Goal: Task Accomplishment & Management: Complete application form

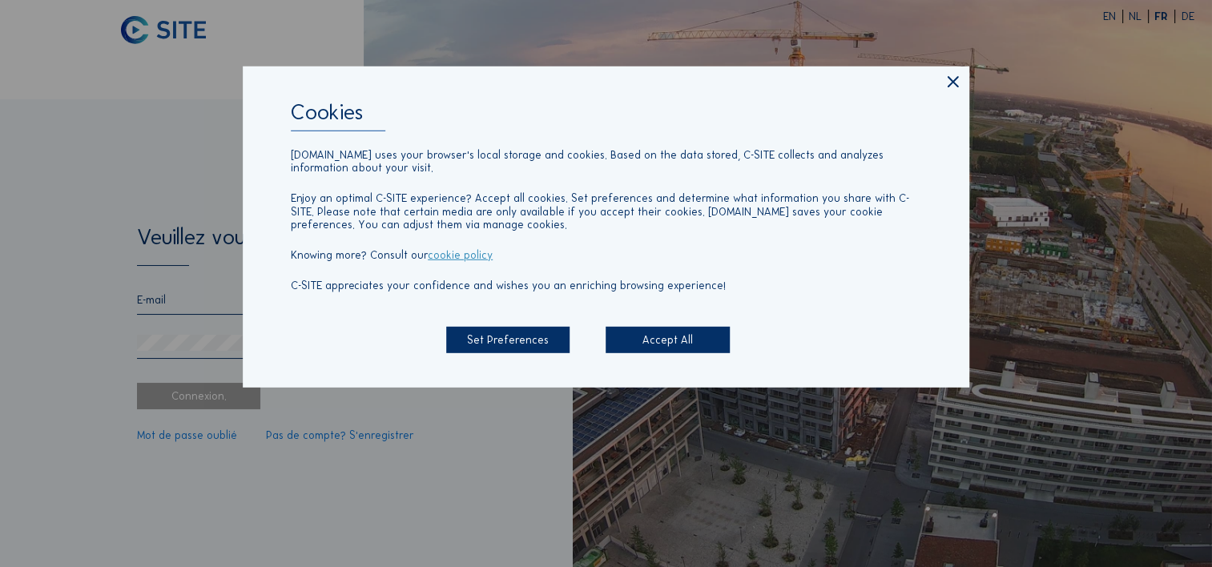
click at [659, 339] on div "Accept All" at bounding box center [667, 340] width 123 height 26
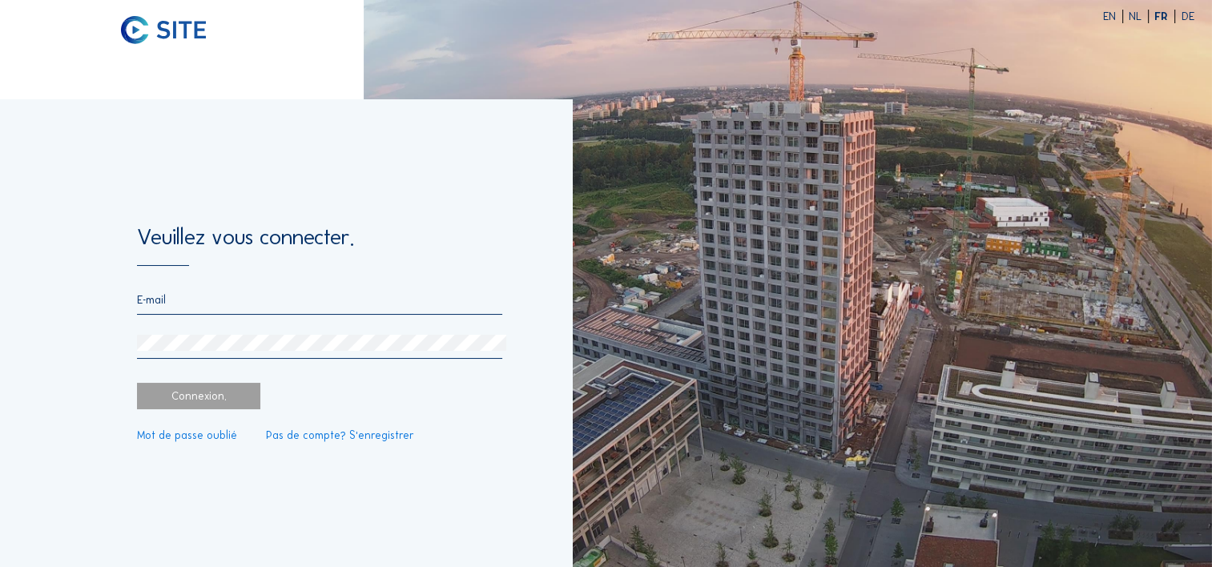
click at [304, 316] on div at bounding box center [319, 326] width 365 height 66
click at [300, 302] on input "email" at bounding box center [319, 300] width 365 height 14
type input "[EMAIL_ADDRESS][DOMAIN_NAME]"
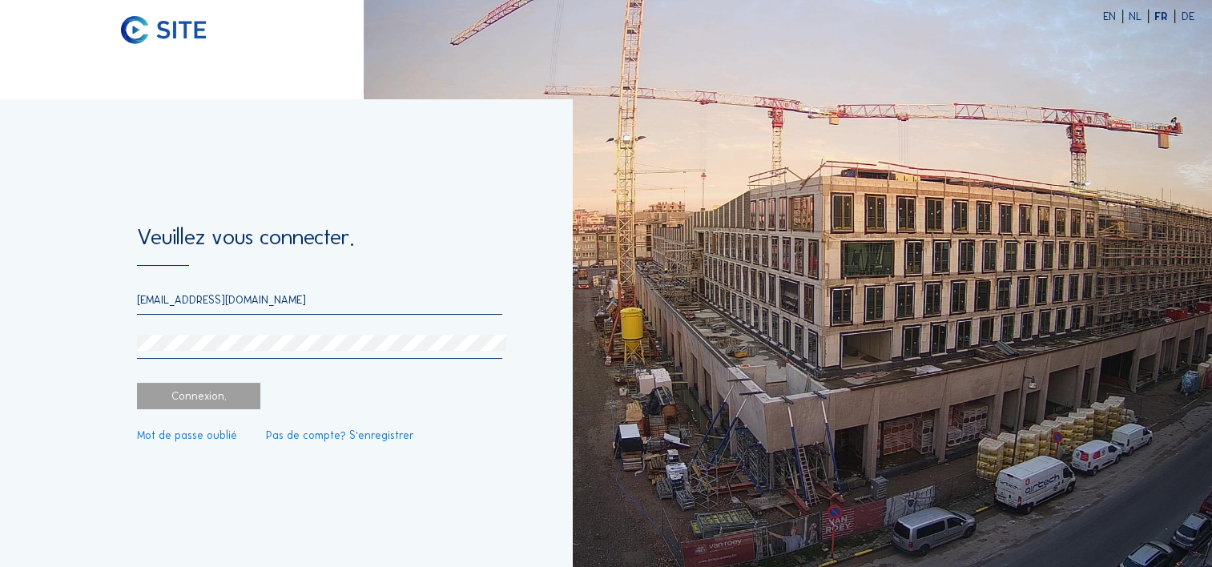
click at [332, 440] on link "Pas de compte? S'enregistrer" at bounding box center [340, 435] width 148 height 11
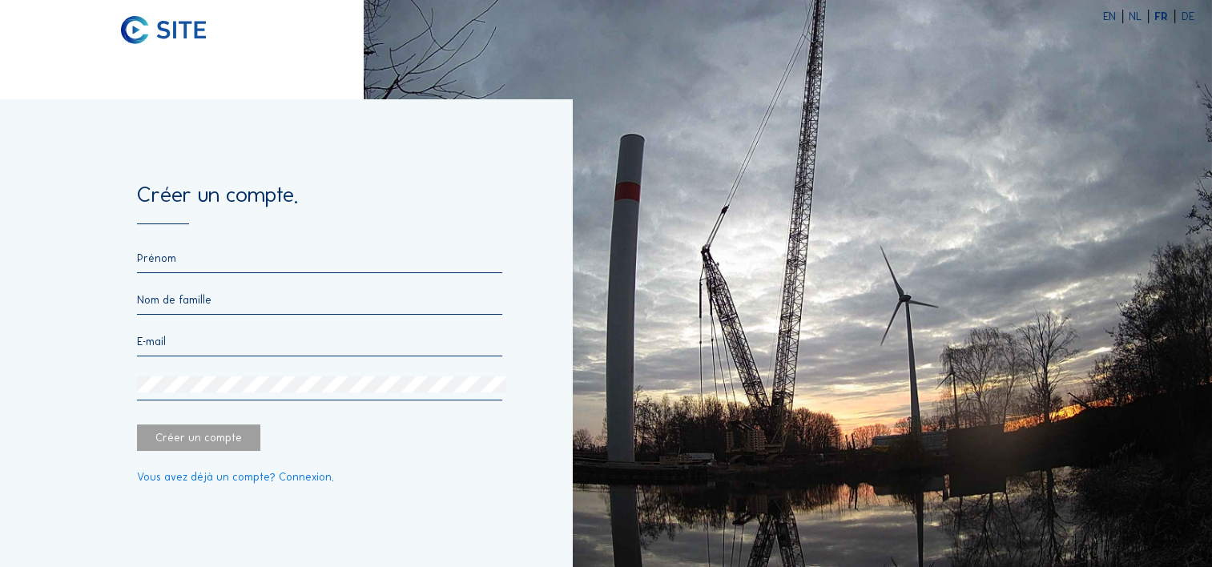
click at [205, 256] on input "text" at bounding box center [319, 259] width 365 height 14
type input "[PERSON_NAME]"
type input "Le Loupp"
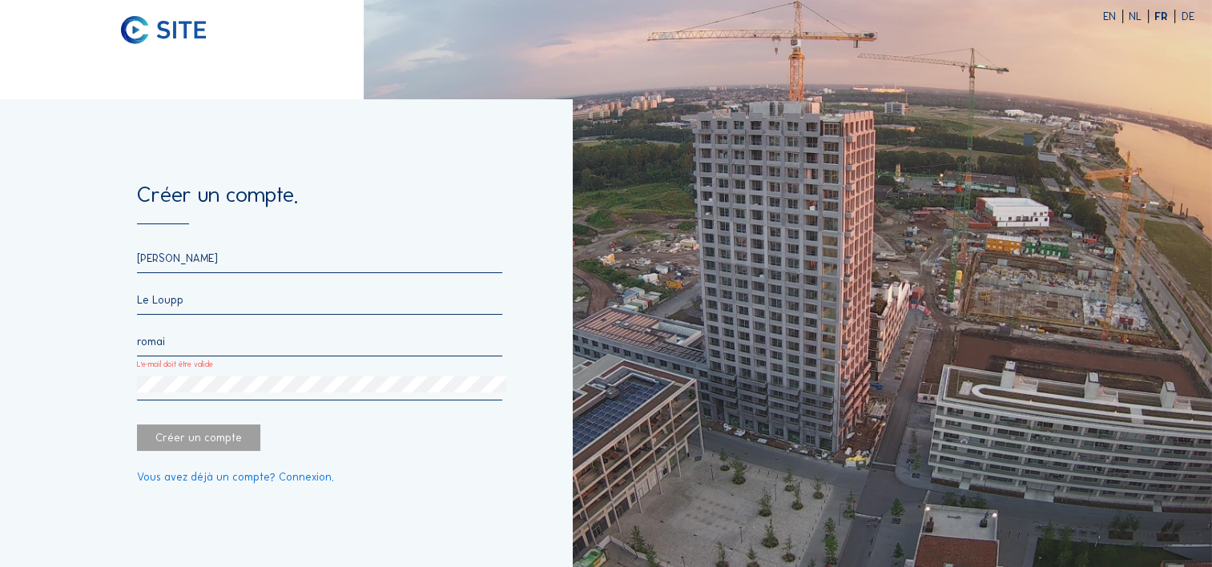
type input "[EMAIL_ADDRESS][DOMAIN_NAME]"
click at [205, 445] on div "Créer un compte" at bounding box center [198, 438] width 123 height 26
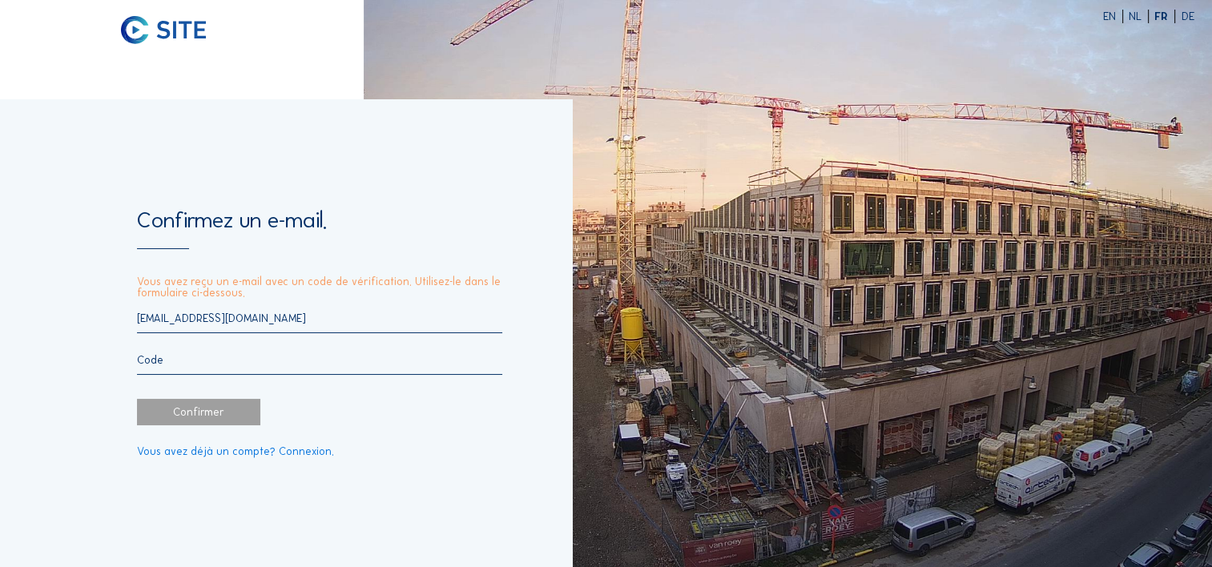
click at [182, 365] on input "text" at bounding box center [319, 360] width 365 height 14
type input "184243"
click at [182, 414] on div "Confirmer" at bounding box center [198, 412] width 123 height 26
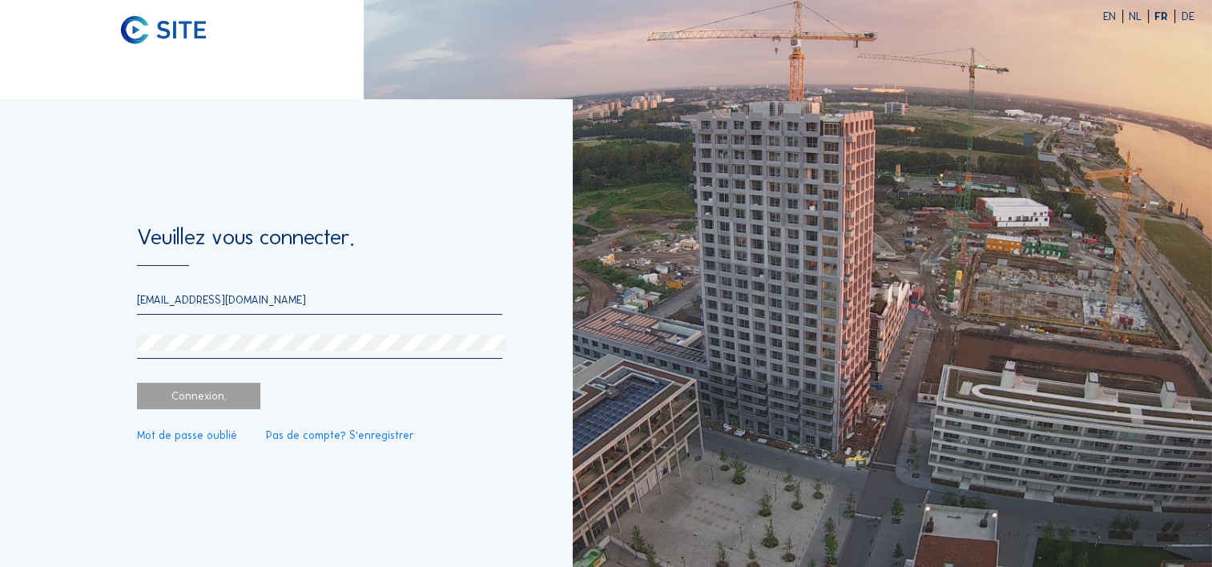
click at [237, 404] on div "Connexion." at bounding box center [198, 396] width 123 height 26
